Goal: Information Seeking & Learning: Check status

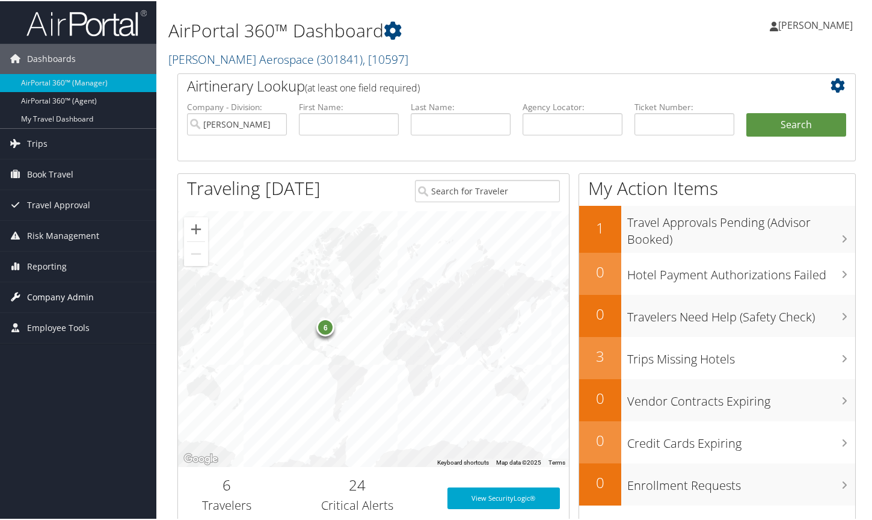
click at [48, 292] on span "Company Admin" at bounding box center [60, 296] width 67 height 30
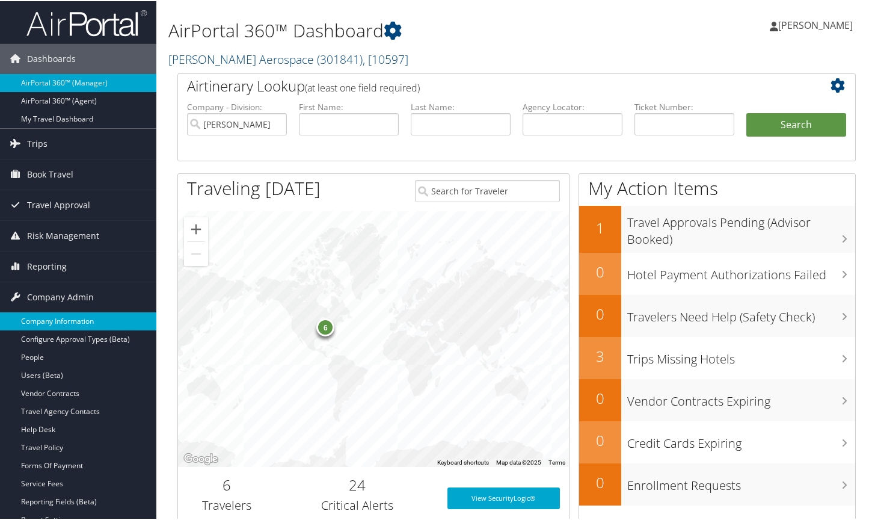
click at [63, 319] on link "Company Information" at bounding box center [78, 320] width 156 height 18
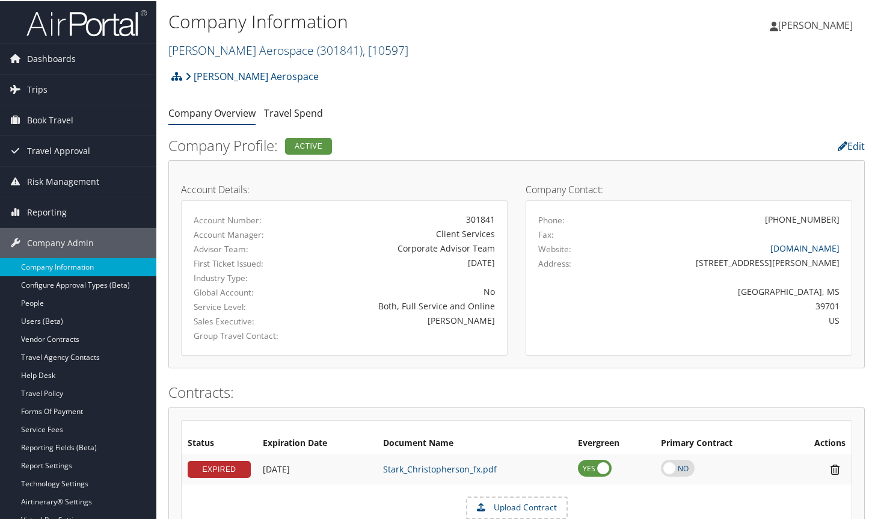
click at [363, 52] on span ", [ 10597 ]" at bounding box center [386, 49] width 46 height 16
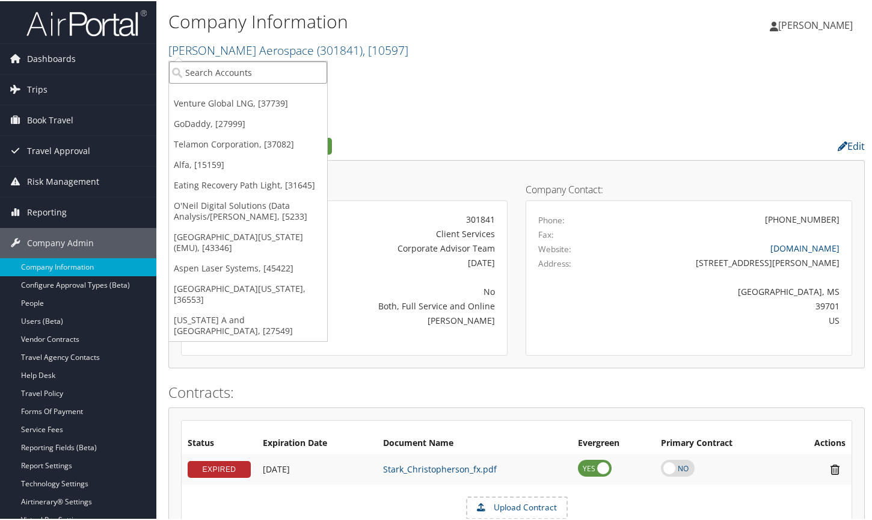
click at [283, 71] on input "search" at bounding box center [248, 71] width 158 height 22
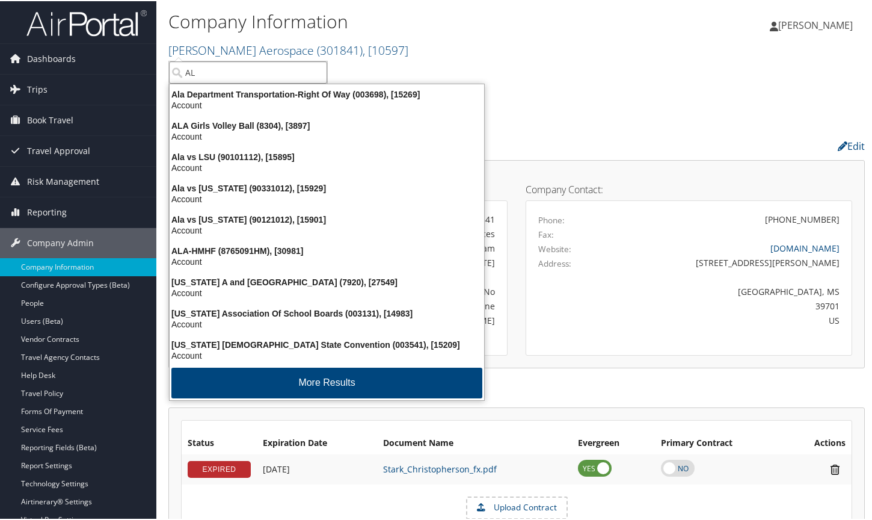
type input "A"
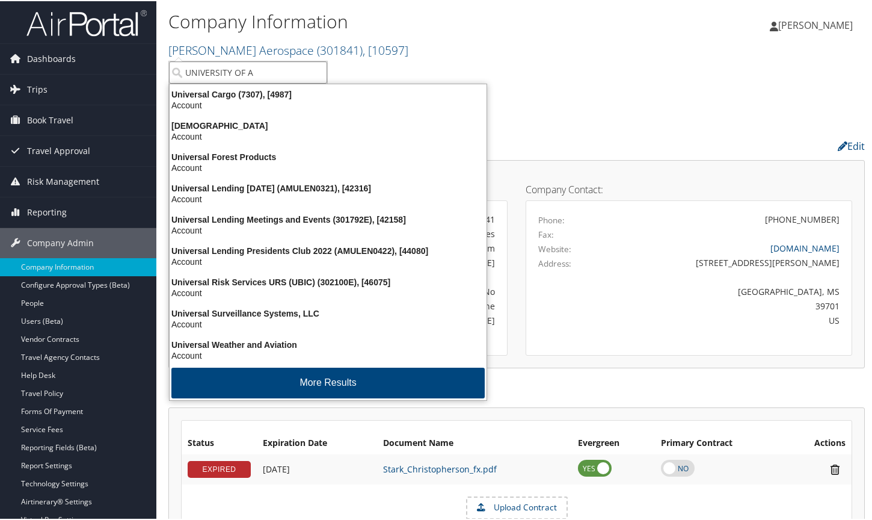
type input "UNIVERSITY OF AL"
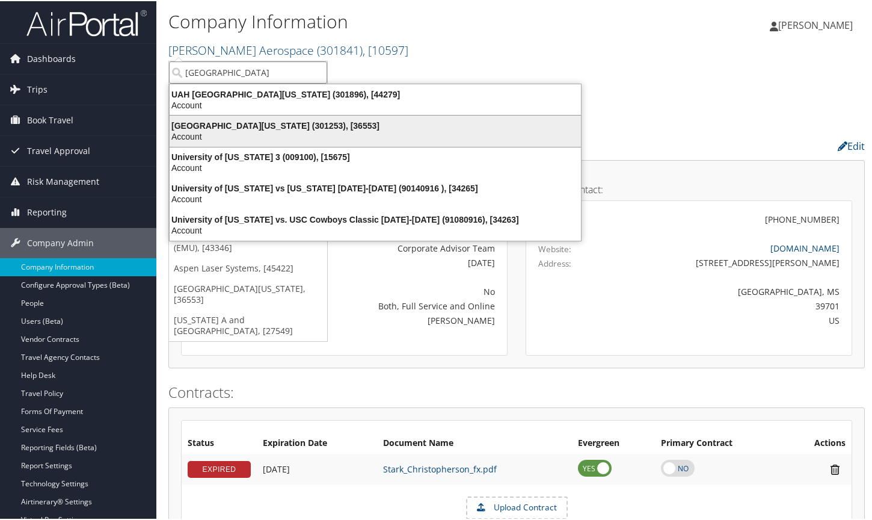
click at [245, 124] on div "University of Alabama (301253), [36553]" at bounding box center [375, 124] width 426 height 11
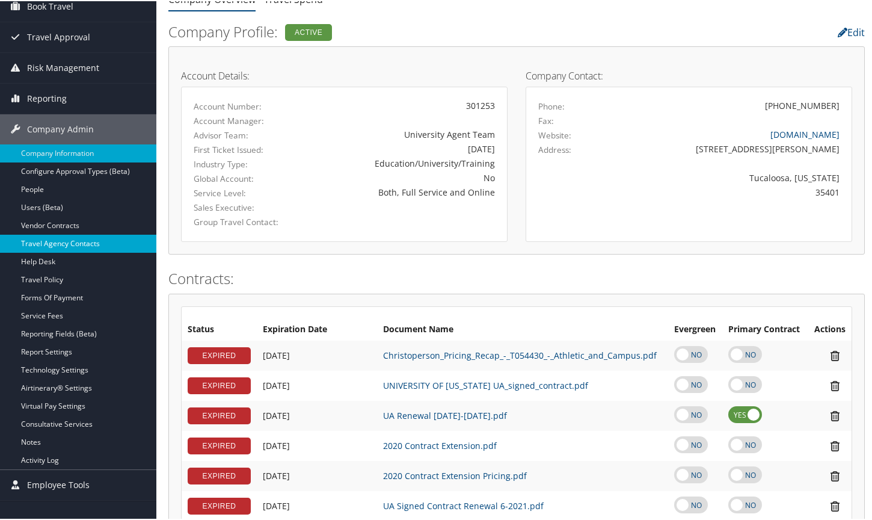
scroll to position [120, 0]
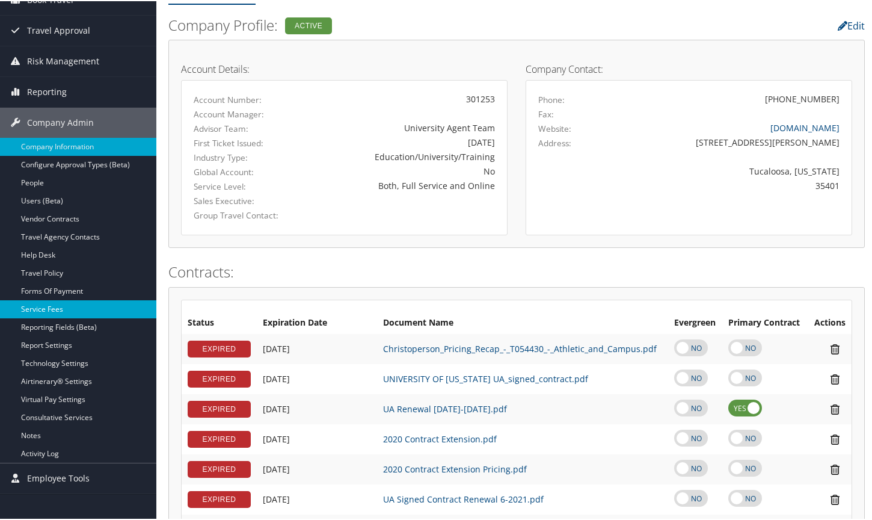
click at [54, 304] on link "Service Fees" at bounding box center [78, 308] width 156 height 18
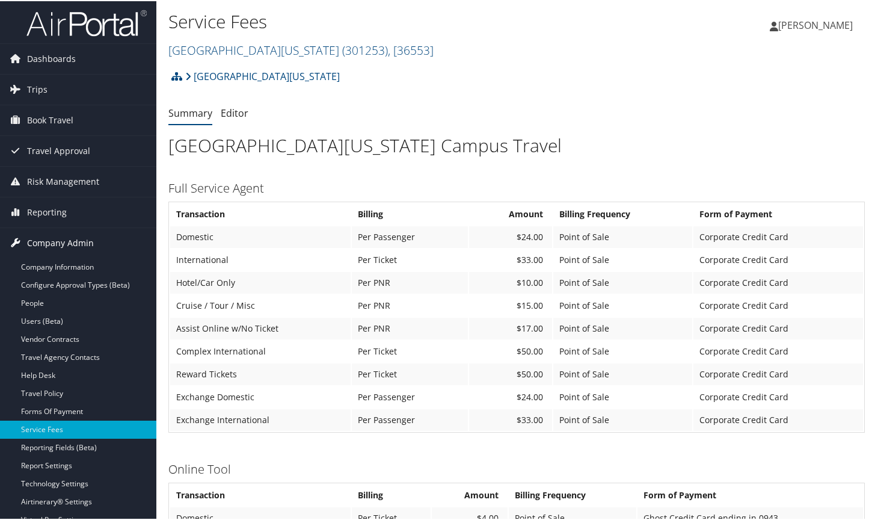
click at [64, 245] on span "Company Admin" at bounding box center [60, 242] width 67 height 30
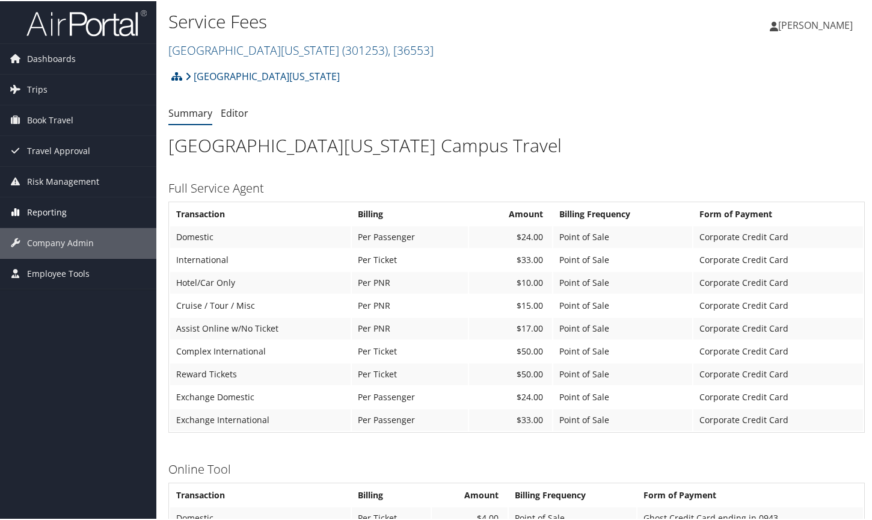
click at [57, 214] on span "Reporting" at bounding box center [47, 211] width 40 height 30
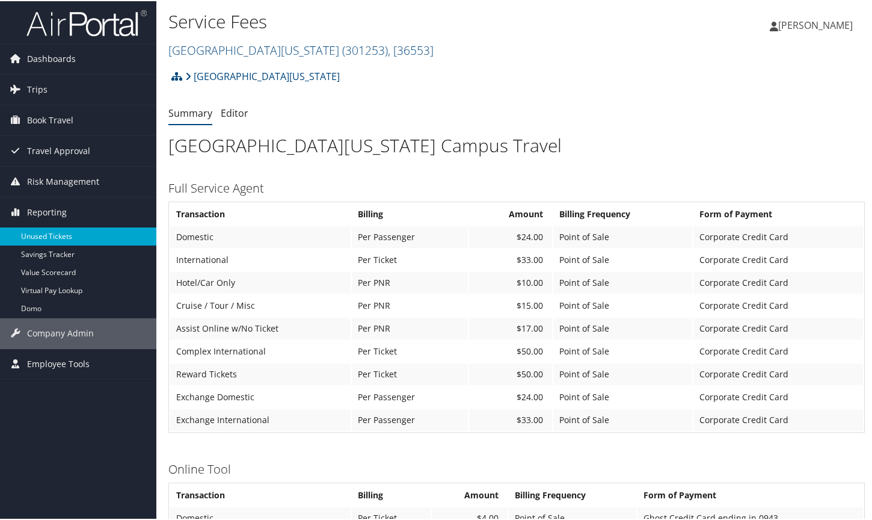
click at [59, 233] on link "Unused Tickets" at bounding box center [78, 235] width 156 height 18
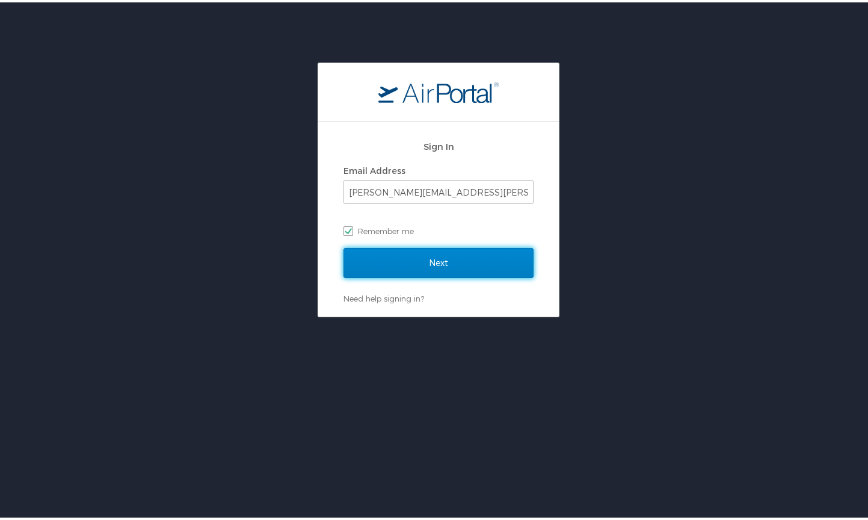
click at [459, 253] on input "Next" at bounding box center [438, 260] width 190 height 30
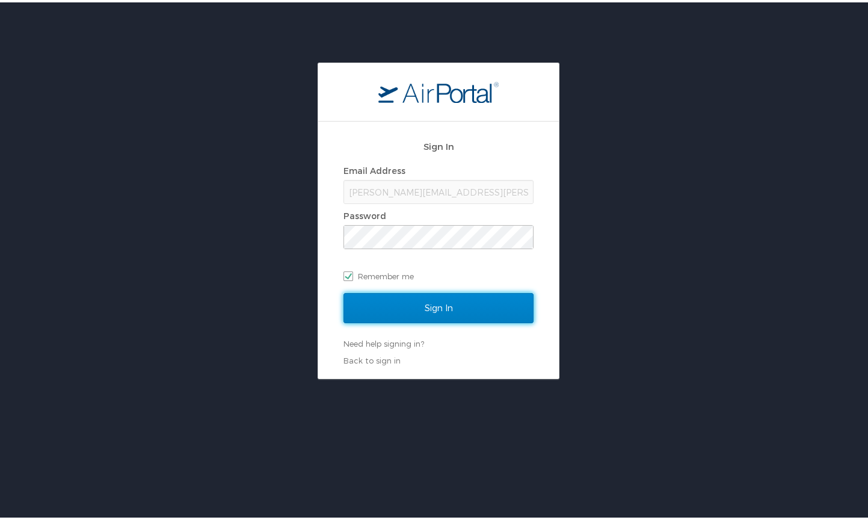
click at [462, 301] on input "Sign In" at bounding box center [438, 305] width 190 height 30
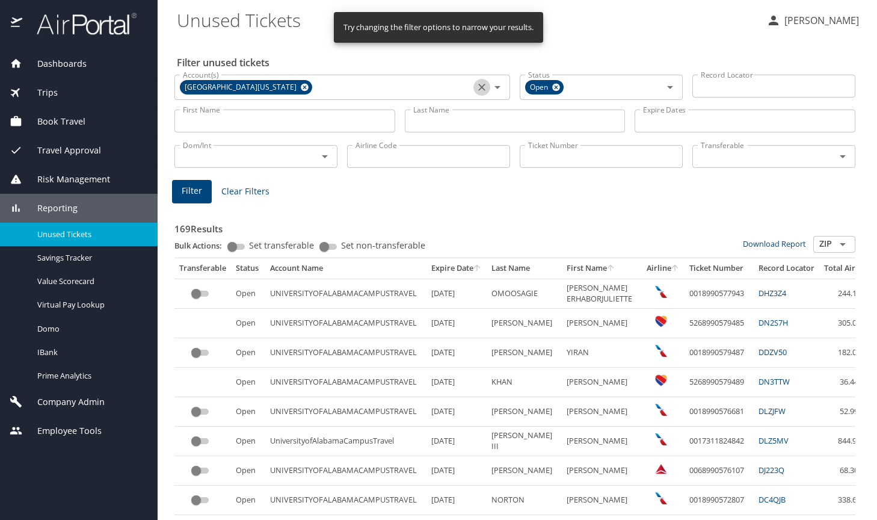
click at [476, 88] on icon "Clear" at bounding box center [482, 87] width 12 height 12
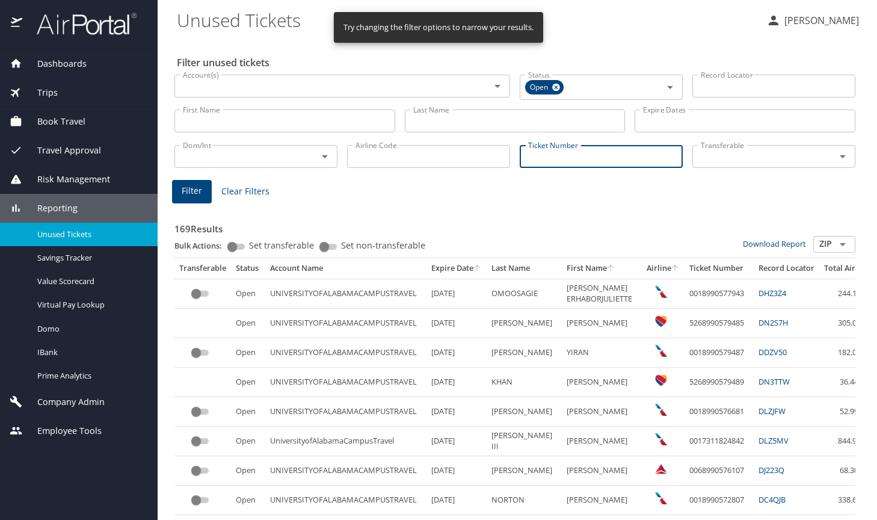
paste input "5267310163195"
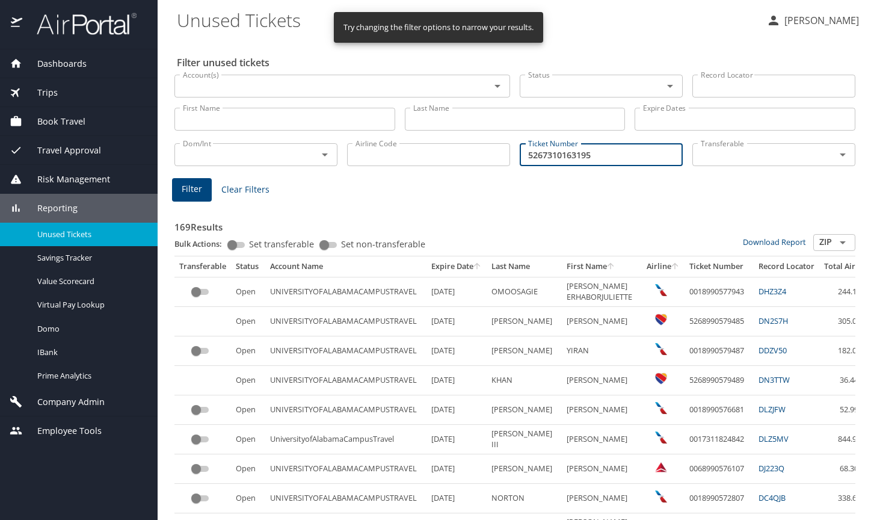
type input "5267310163195"
click at [195, 188] on span "Filter" at bounding box center [192, 189] width 20 height 15
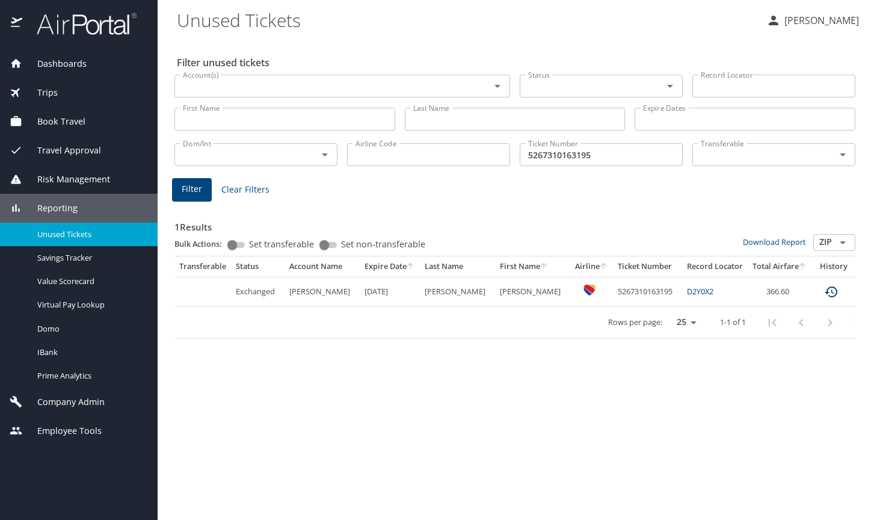
click at [52, 90] on span "Trips" at bounding box center [39, 92] width 35 height 13
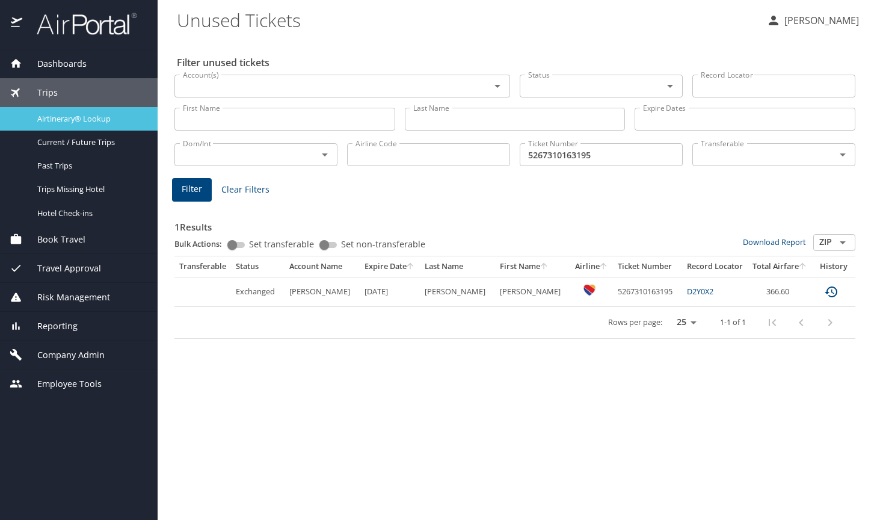
click at [94, 120] on span "Airtinerary® Lookup" at bounding box center [90, 118] width 106 height 11
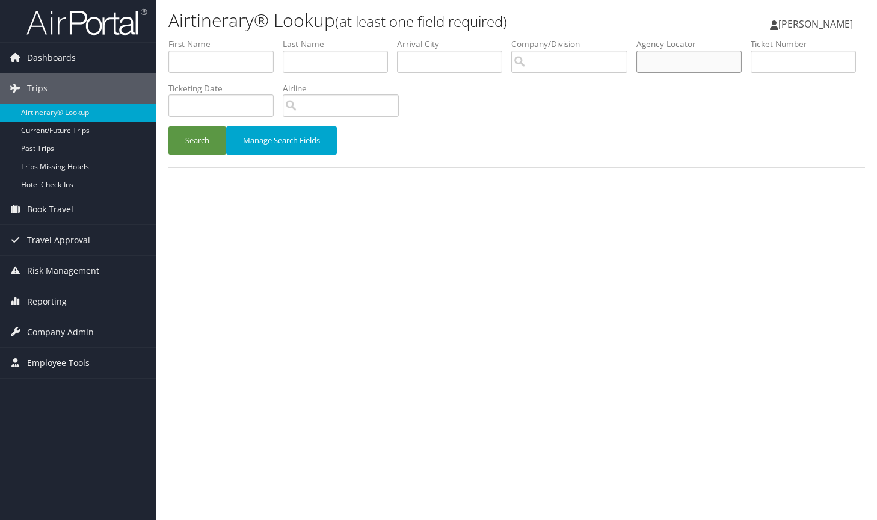
click at [668, 55] on input "text" at bounding box center [688, 62] width 105 height 22
type input "DLMNZ6"
click at [198, 137] on button "Search" at bounding box center [197, 140] width 58 height 28
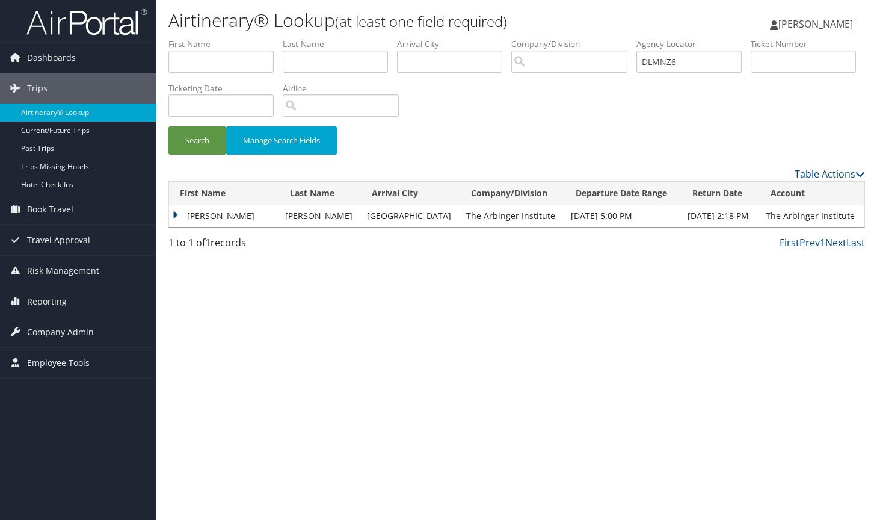
click at [173, 216] on td "[PERSON_NAME]" at bounding box center [224, 216] width 110 height 22
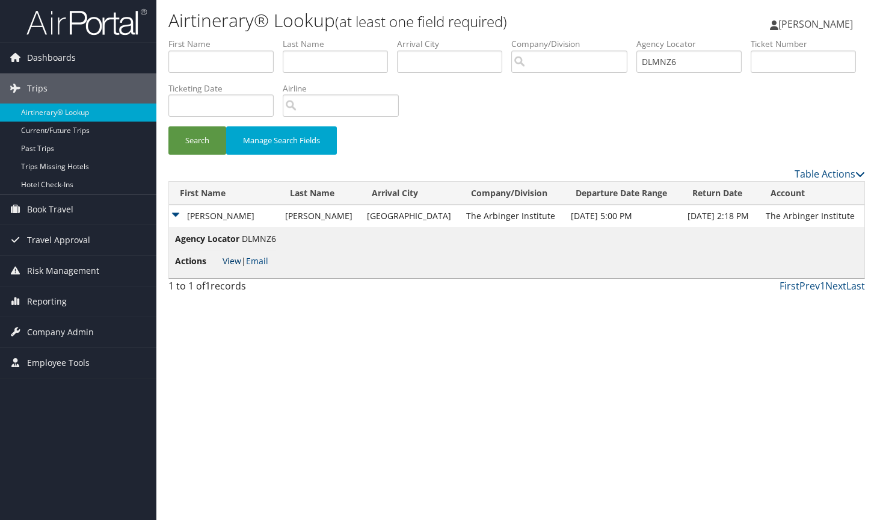
click at [233, 263] on link "View" at bounding box center [231, 260] width 19 height 11
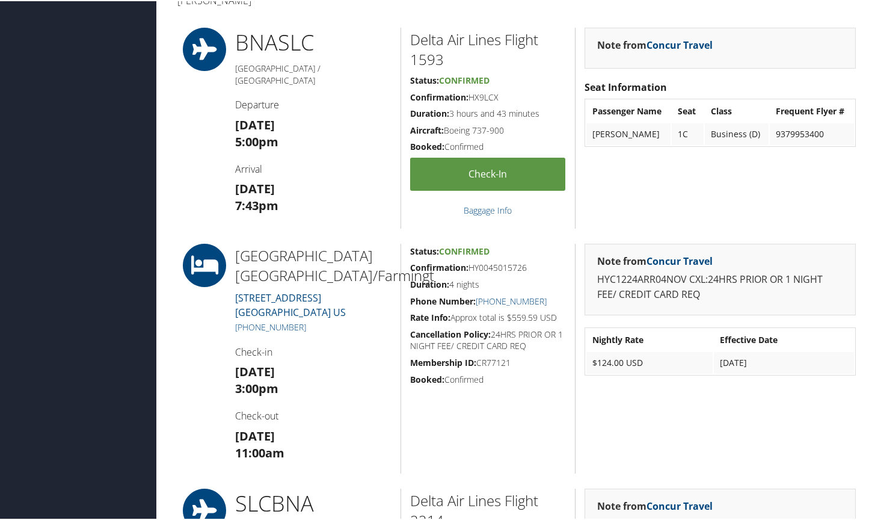
scroll to position [421, 0]
